Goal: Task Accomplishment & Management: Manage account settings

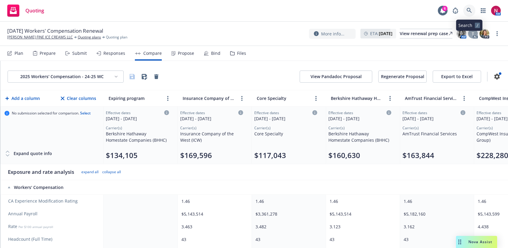
click at [466, 8] on link at bounding box center [469, 11] width 12 height 12
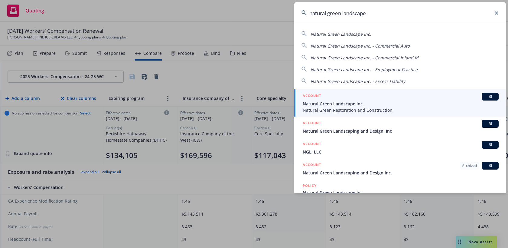
type input "natural green landscape"
click at [420, 98] on div "ACCOUNT BI" at bounding box center [401, 96] width 196 height 8
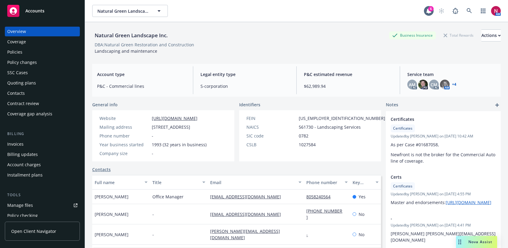
click at [46, 80] on div "Quoting plans" at bounding box center [42, 83] width 70 height 10
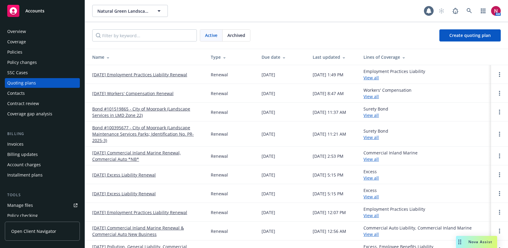
click at [148, 91] on link "[DATE] Workers' Compensation Renewal" at bounding box center [132, 93] width 81 height 6
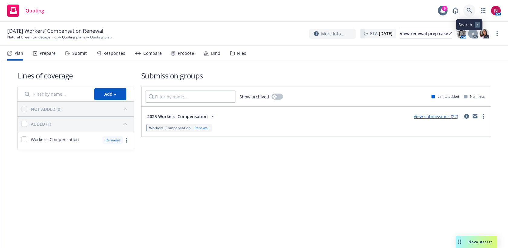
click at [467, 8] on icon at bounding box center [468, 10] width 5 height 5
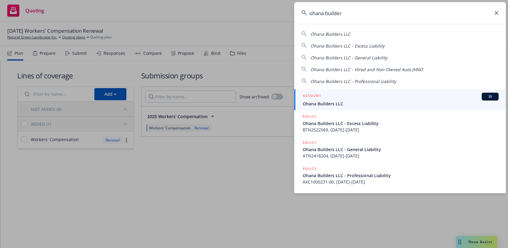
type input "ohana builder"
click at [385, 109] on link "ACCOUNT BI Ohana Builders LLC" at bounding box center [400, 99] width 212 height 21
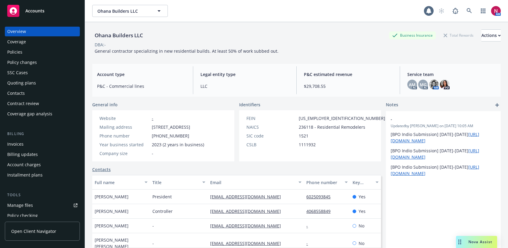
click at [31, 84] on div "Quoting plans" at bounding box center [21, 83] width 29 height 10
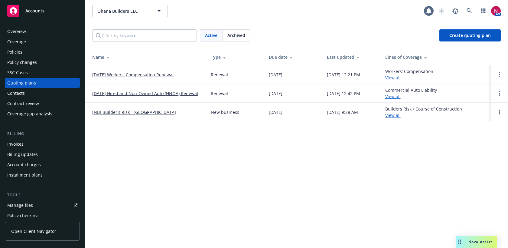
click at [125, 73] on link "10/15/25 Workers' Compensation Renewal" at bounding box center [132, 74] width 81 height 6
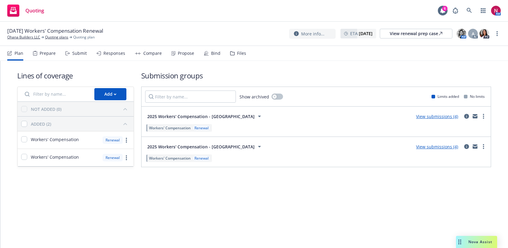
click at [77, 51] on div "Submit" at bounding box center [79, 53] width 15 height 5
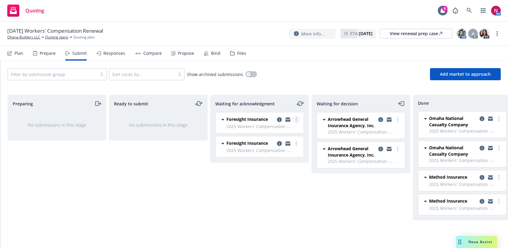
click at [297, 121] on link "more" at bounding box center [296, 119] width 7 height 7
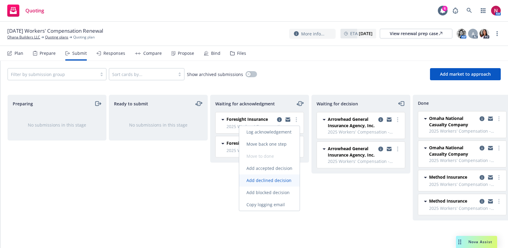
click at [278, 181] on span "Add declined decision" at bounding box center [269, 180] width 60 height 6
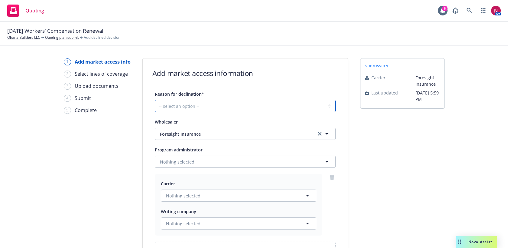
click at [244, 105] on select "-- select an option -- Cannot compete with other markets Carrier non-renewed Ca…" at bounding box center [245, 106] width 181 height 12
select select "DOES_NOT_FIT_UNDERWRITER_APPETITE"
click at [155, 100] on select "-- select an option -- Cannot compete with other markets Carrier non-renewed Ca…" at bounding box center [245, 106] width 181 height 12
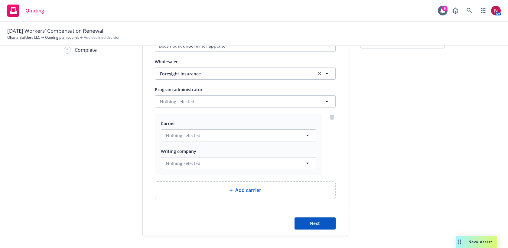
click at [326, 229] on div "Next" at bounding box center [245, 223] width 205 height 24
click at [324, 226] on button "Next" at bounding box center [314, 223] width 41 height 12
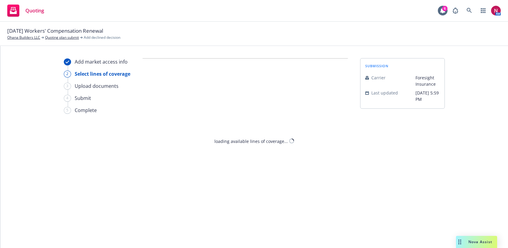
select select "DOES_NOT_FIT_UNDERWRITER_APPETITE"
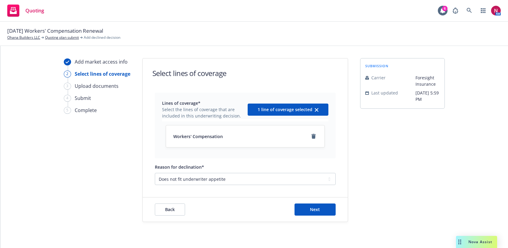
click at [315, 216] on div "Back Next" at bounding box center [245, 209] width 205 height 24
click at [312, 210] on span "Next" at bounding box center [315, 209] width 10 height 6
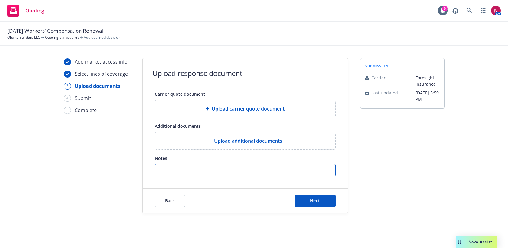
click at [280, 172] on input "Notes" at bounding box center [245, 169] width 180 height 11
paste input "We are unable to quote Ohana Builders LLC. The reason for this is: A new ventur…"
type input "We are unable to quote Ohana Builders LLC. The reason for this is: A new ventur…"
click at [304, 193] on div "Back Next" at bounding box center [245, 200] width 205 height 24
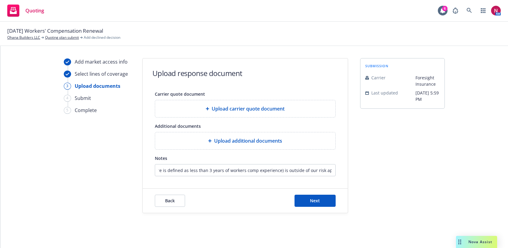
scroll to position [0, 0]
click at [306, 198] on button "Next" at bounding box center [314, 200] width 41 height 12
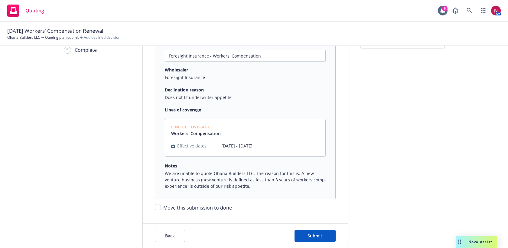
scroll to position [73, 0]
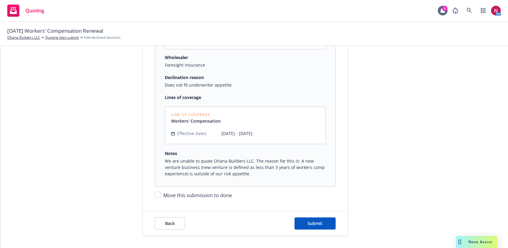
click at [216, 196] on span "Move this submission to done" at bounding box center [197, 195] width 69 height 7
click at [161, 196] on input "Move this submission to done" at bounding box center [158, 194] width 6 height 6
checkbox input "true"
click at [322, 218] on button "Submit" at bounding box center [314, 223] width 41 height 12
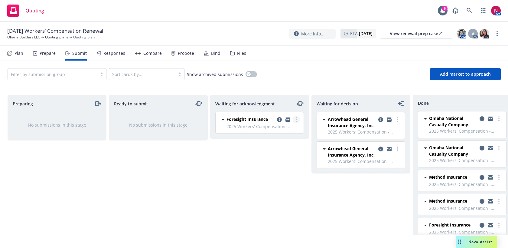
click at [297, 119] on link "more" at bounding box center [296, 119] width 7 height 7
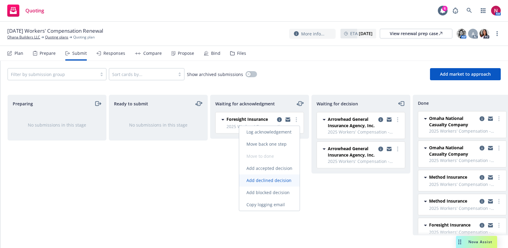
click at [271, 178] on span "Add declined decision" at bounding box center [269, 180] width 60 height 6
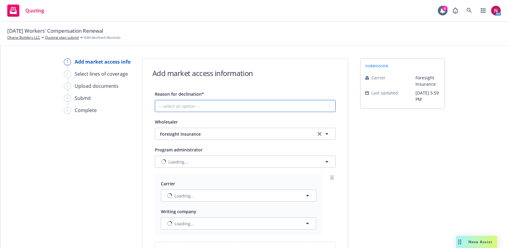
click at [174, 105] on select "-- select an option -- Cannot compete with other markets Carrier non-renewed Ca…" at bounding box center [245, 106] width 181 height 12
select select "DOES_NOT_FIT_UNDERWRITER_APPETITE"
click at [155, 100] on select "-- select an option -- Cannot compete with other markets Carrier non-renewed Ca…" at bounding box center [245, 106] width 181 height 12
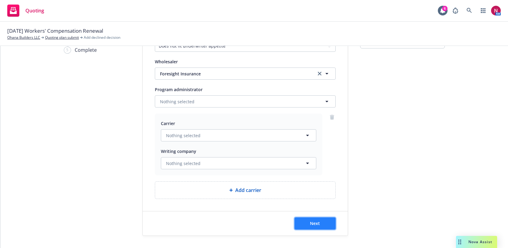
click at [300, 219] on button "Next" at bounding box center [314, 223] width 41 height 12
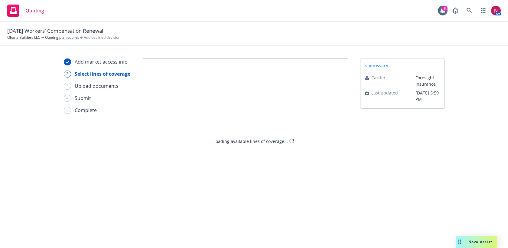
scroll to position [0, 0]
select select "DOES_NOT_FIT_UNDERWRITER_APPETITE"
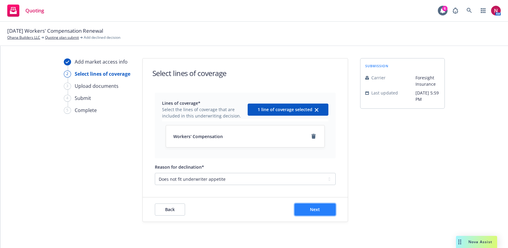
click at [313, 209] on span "Next" at bounding box center [315, 209] width 10 height 6
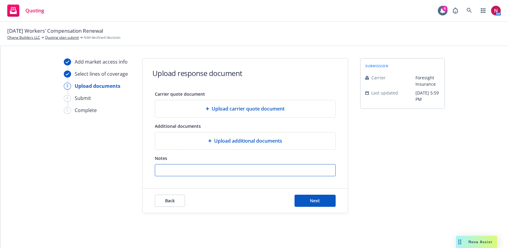
click at [297, 169] on input "Notes" at bounding box center [245, 169] width 180 height 11
paste input "We are unable to quote Ohana Builders LLC. The reason for this is: A new ventur…"
type input "We are unable to quote Ohana Builders LLC. The reason for this is: A new ventur…"
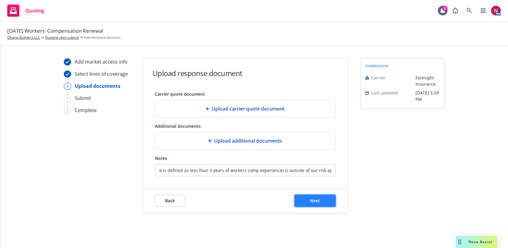
click at [319, 202] on span "Next" at bounding box center [315, 200] width 10 height 6
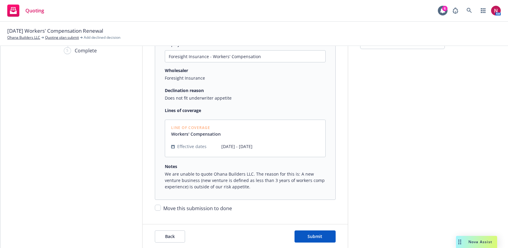
scroll to position [73, 0]
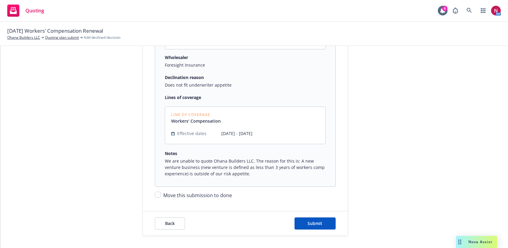
click at [205, 196] on span "Move this submission to done" at bounding box center [197, 195] width 69 height 7
click at [161, 196] on input "Move this submission to done" at bounding box center [158, 194] width 6 height 6
checkbox input "true"
click at [318, 222] on span "Submit" at bounding box center [314, 223] width 15 height 6
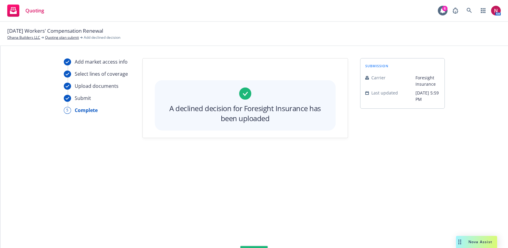
scroll to position [0, 0]
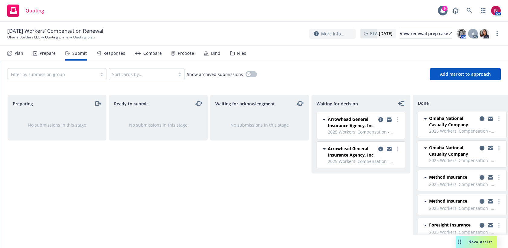
click at [112, 57] on div "Responses" at bounding box center [110, 53] width 29 height 15
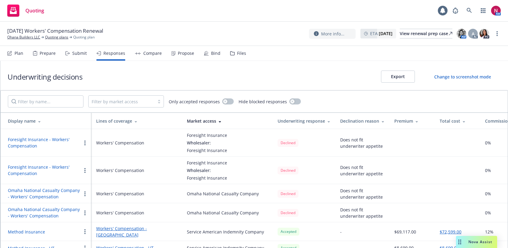
scroll to position [2, 0]
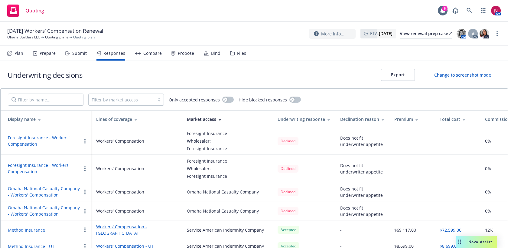
click at [85, 142] on circle "button" at bounding box center [84, 142] width 1 height 1
click at [111, 179] on span "Copy logging email" at bounding box center [107, 177] width 53 height 6
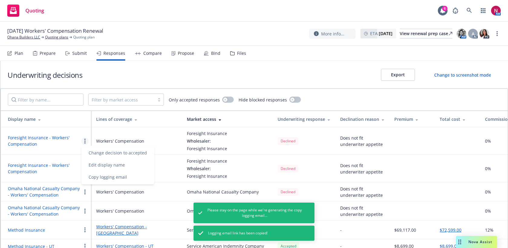
click at [53, 156] on td "Foresight Insurance - Workers' Compensation" at bounding box center [46, 168] width 91 height 28
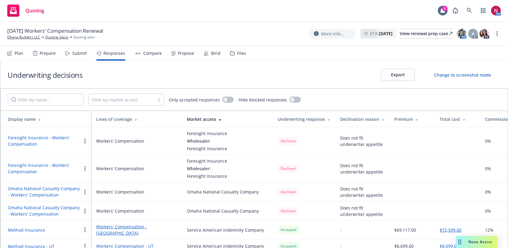
click at [84, 169] on icon "button" at bounding box center [84, 168] width 1 height 5
click at [105, 204] on span "Copy logging email" at bounding box center [107, 204] width 53 height 6
click at [471, 8] on icon at bounding box center [468, 10] width 5 height 5
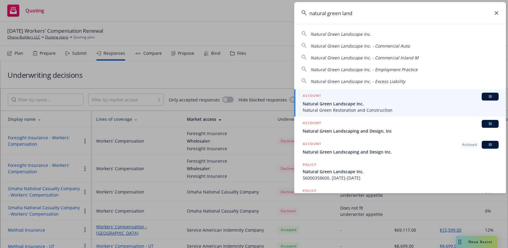
type input "natural green land"
click at [420, 95] on div "ACCOUNT BI" at bounding box center [401, 96] width 196 height 8
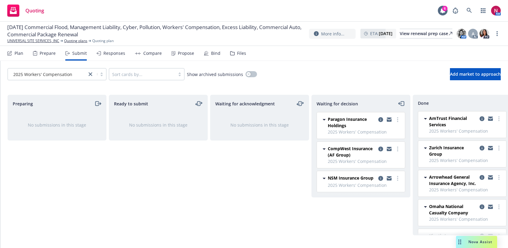
click at [112, 57] on div "Responses" at bounding box center [110, 53] width 29 height 15
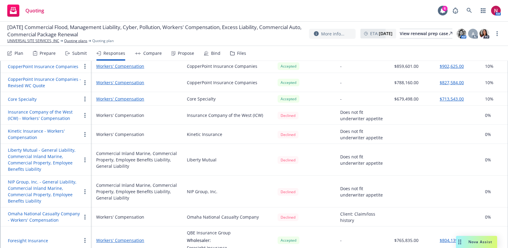
scroll to position [451, 0]
click at [71, 78] on button "CopperPoint Insurance Companies - Revised WC Quote" at bounding box center [44, 81] width 73 height 13
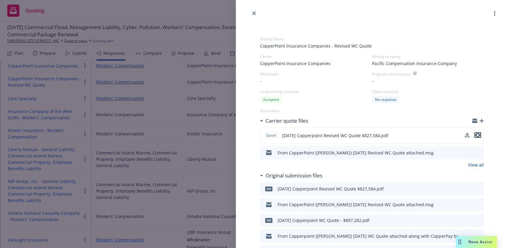
click at [478, 134] on icon "preview file" at bounding box center [477, 135] width 5 height 4
click at [253, 12] on icon "close" at bounding box center [254, 13] width 4 height 4
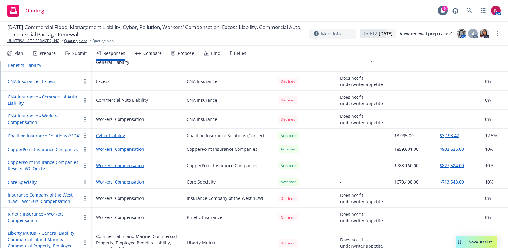
scroll to position [357, 0]
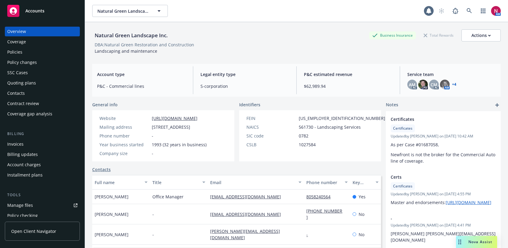
click at [42, 81] on div "Quoting plans" at bounding box center [42, 83] width 70 height 10
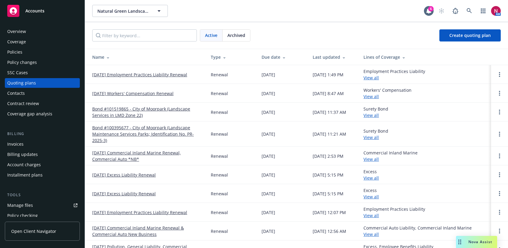
click at [158, 93] on link "[DATE] Workers' Compensation Renewal" at bounding box center [132, 93] width 81 height 6
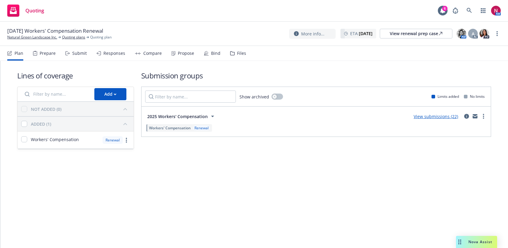
click at [115, 51] on div "Responses" at bounding box center [114, 53] width 22 height 5
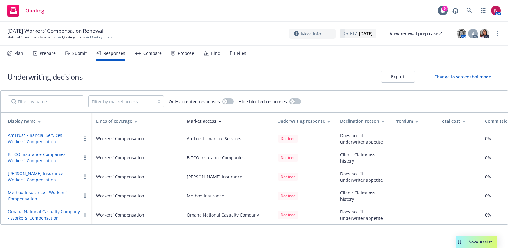
click at [78, 49] on div "Submit" at bounding box center [75, 53] width 21 height 15
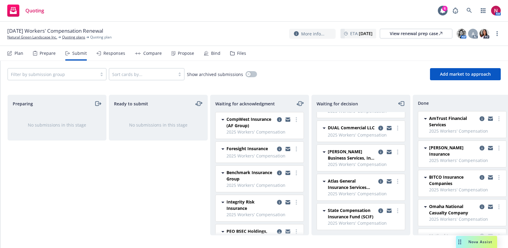
scroll to position [166, 0]
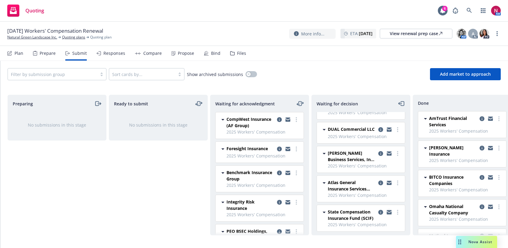
click at [388, 213] on icon "copy logging email" at bounding box center [389, 212] width 5 height 3
